Goal: Task Accomplishment & Management: Complete application form

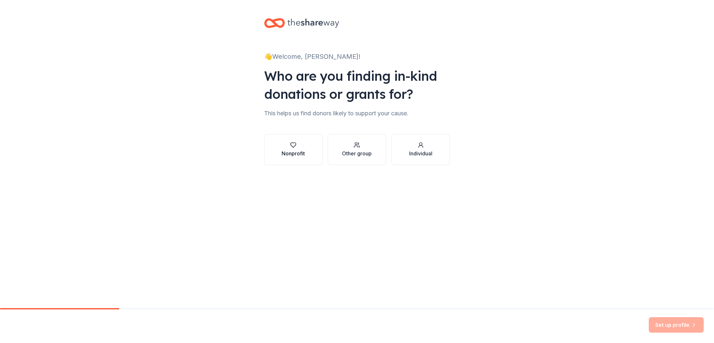
click at [285, 154] on div "Nonprofit" at bounding box center [292, 153] width 23 height 8
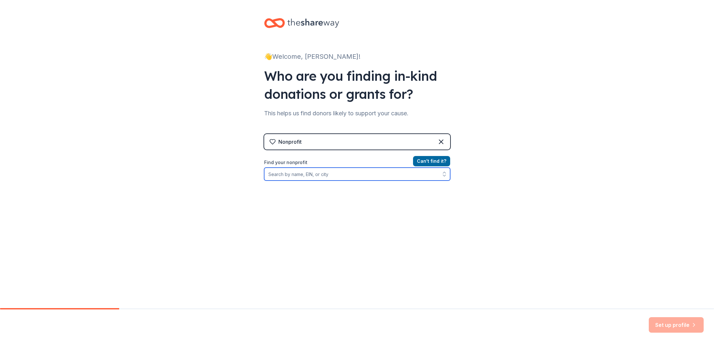
click at [314, 175] on input "Find your nonprofit" at bounding box center [357, 174] width 186 height 13
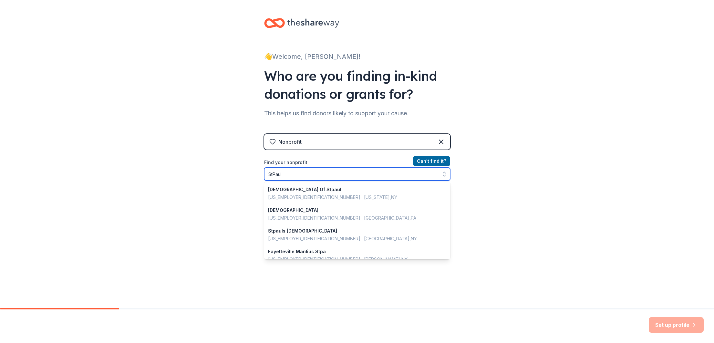
click at [272, 172] on input "StPaul" at bounding box center [357, 174] width 186 height 13
click at [288, 171] on input "St [PERSON_NAME]" at bounding box center [357, 174] width 186 height 13
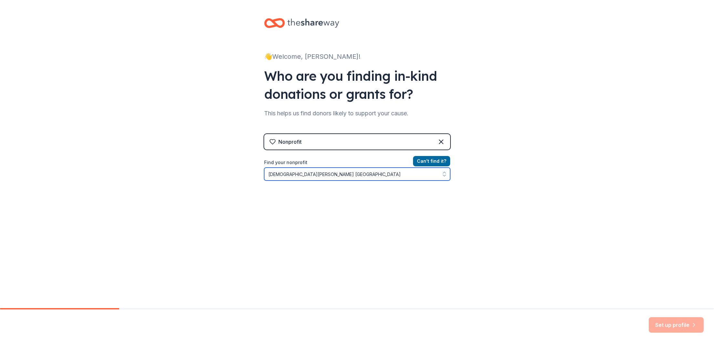
click at [324, 176] on input "[DEMOGRAPHIC_DATA][PERSON_NAME] [GEOGRAPHIC_DATA]" at bounding box center [357, 174] width 186 height 13
click at [361, 177] on input "[DEMOGRAPHIC_DATA][GEOGRAPHIC_DATA][PERSON_NAME]" at bounding box center [357, 174] width 186 height 13
click at [415, 175] on input "[DEMOGRAPHIC_DATA][PERSON_NAME] [GEOGRAPHIC_DATA] [US_STATE]" at bounding box center [357, 174] width 186 height 13
click at [445, 175] on icon "button" at bounding box center [444, 175] width 3 height 1
type input "[DEMOGRAPHIC_DATA][PERSON_NAME] [GEOGRAPHIC_DATA] [US_STATE]"
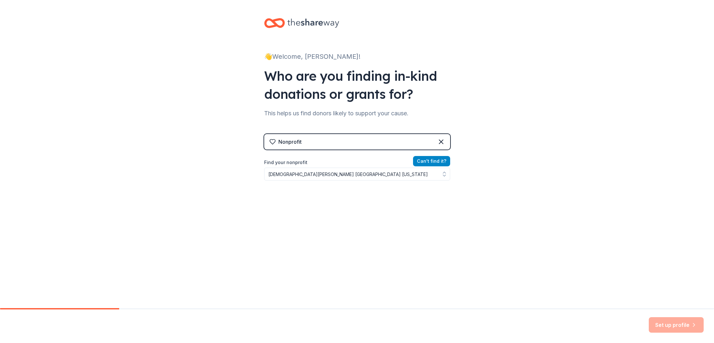
click at [432, 159] on button "Can ' t find it?" at bounding box center [431, 161] width 37 height 10
